Goal: Task Accomplishment & Management: Manage account settings

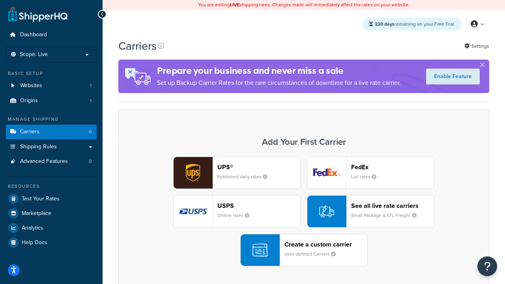
click at [304, 211] on div "UPS® Published daily rates FedEx List rates USPS Online rates See all live rate…" at bounding box center [304, 212] width 354 height 110
click at [392, 167] on header "FedEx" at bounding box center [392, 166] width 83 height 7
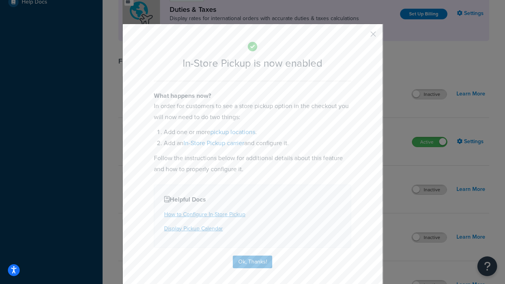
click at [361, 37] on button "button" at bounding box center [361, 37] width 2 height 2
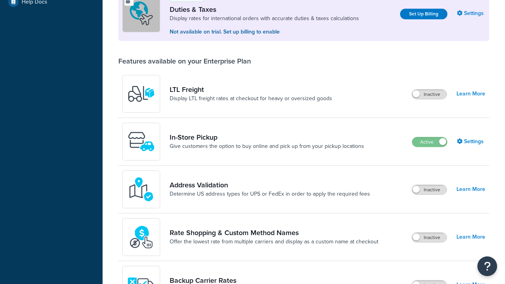
scroll to position [240, 0]
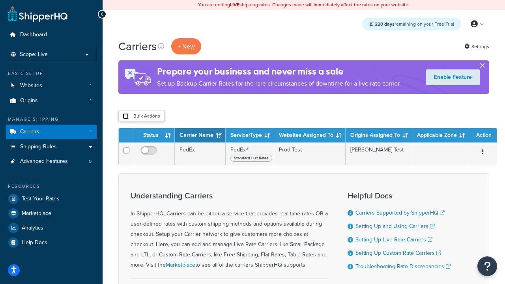
click at [125, 116] on input "checkbox" at bounding box center [126, 116] width 6 height 6
checkbox input "true"
click at [0, 0] on button "Delete" at bounding box center [0, 0] width 0 height 0
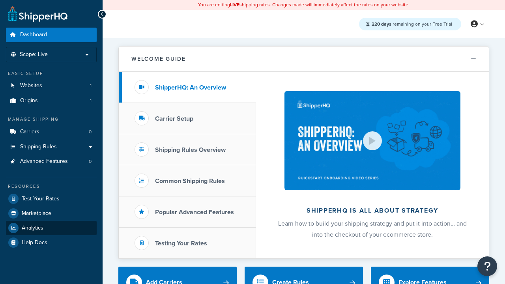
click at [32, 227] on span "Analytics" at bounding box center [33, 228] width 22 height 7
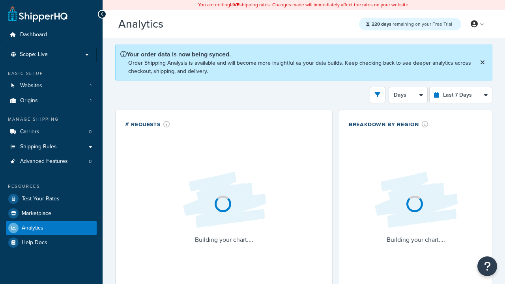
select select "last_7_days"
click at [377, 94] on icon "open filter drawer" at bounding box center [378, 95] width 6 height 6
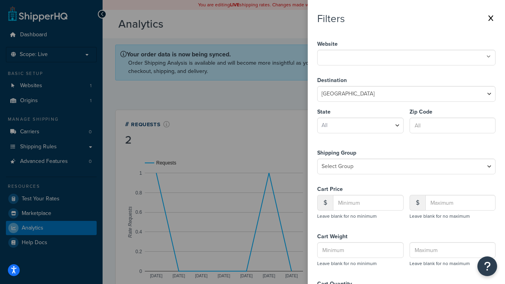
click at [488, 57] on icon at bounding box center [488, 56] width 4 height 5
select select "CA"
type input "92612"
type input "20"
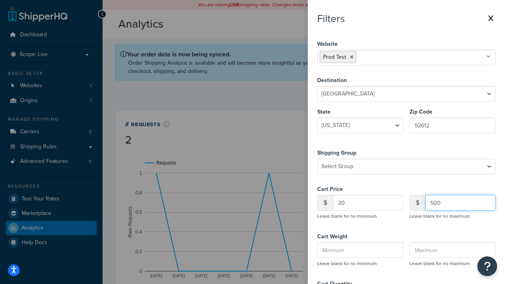
type input "500"
type input "1"
type input "20"
type input "5"
type input "300"
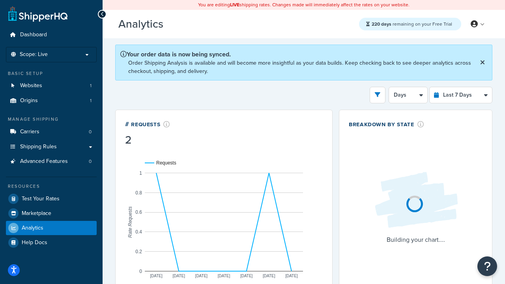
scroll to position [122, 0]
click at [374, 94] on button "open filter drawer" at bounding box center [377, 95] width 16 height 17
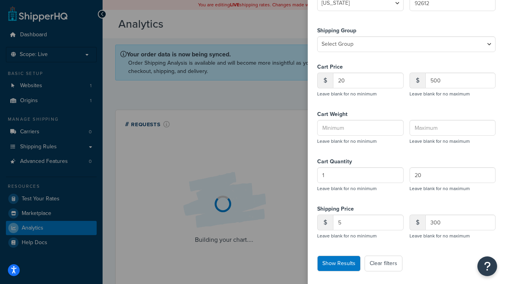
click at [383, 263] on button "Clear filters" at bounding box center [383, 263] width 38 height 16
select select
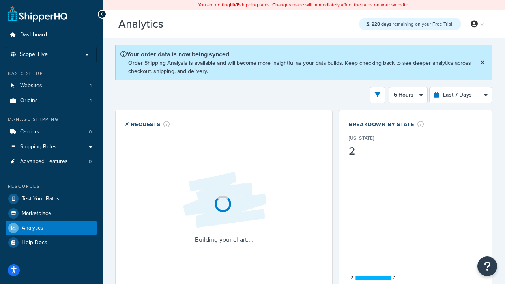
scroll to position [0, 0]
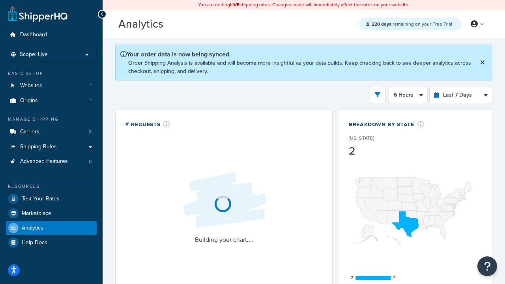
select select "1d"
select select "last_24_hours"
select select "1h"
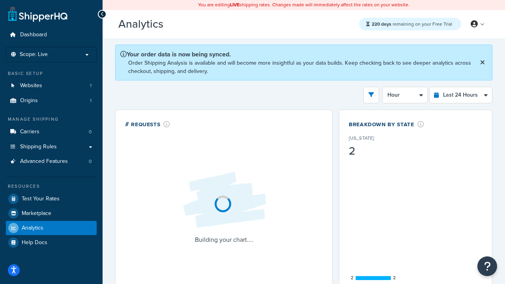
select select "last_7_days"
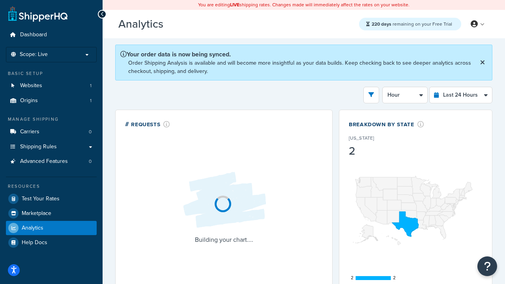
select select "1d"
